Goal: Transaction & Acquisition: Purchase product/service

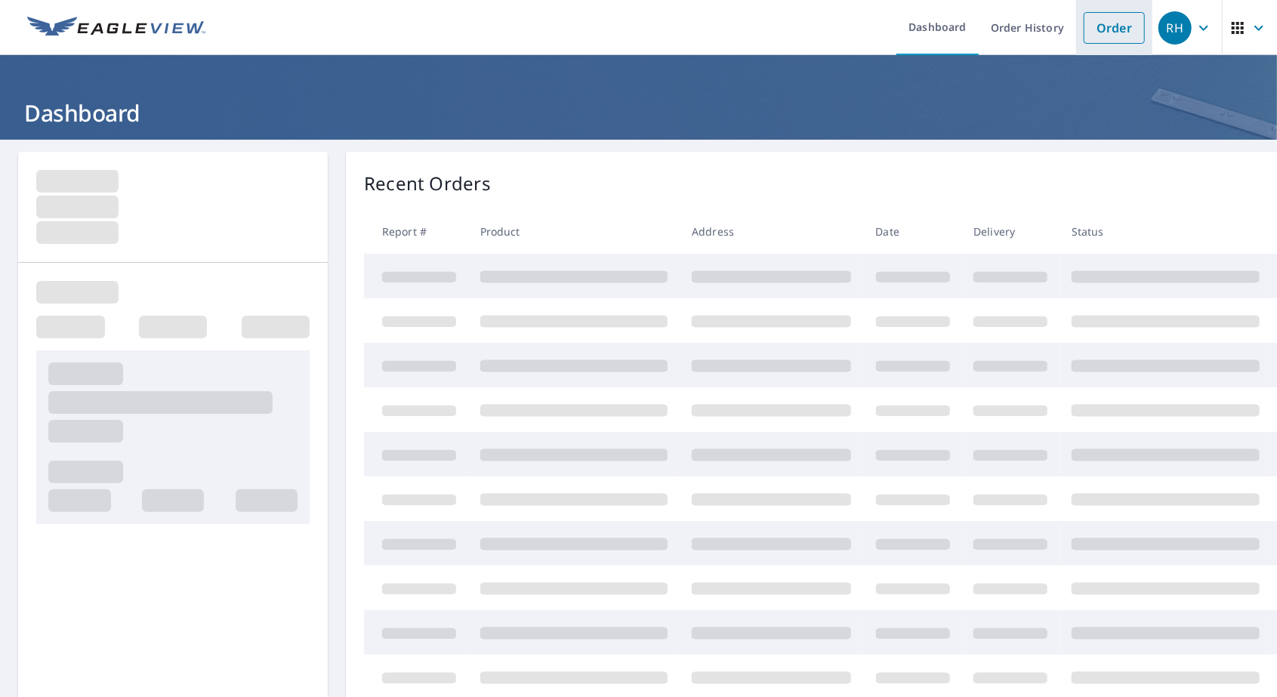
click at [1115, 27] on link "Order" at bounding box center [1114, 28] width 61 height 32
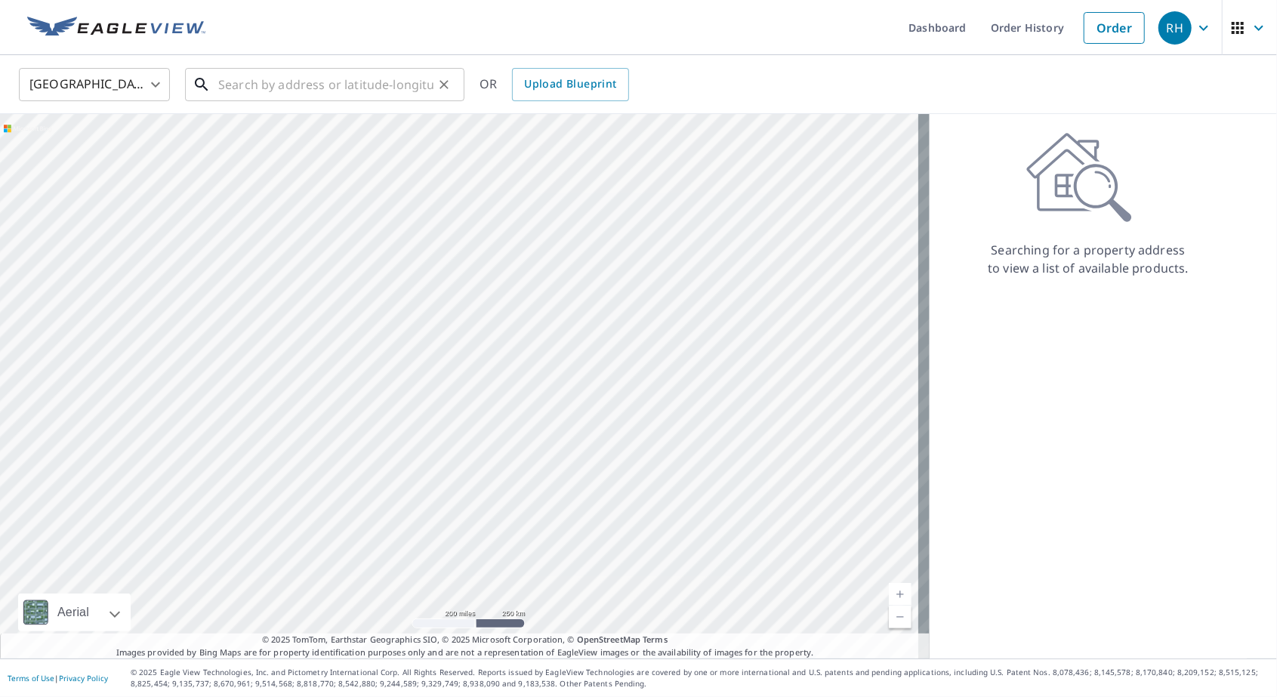
click at [409, 87] on input "text" at bounding box center [325, 84] width 215 height 42
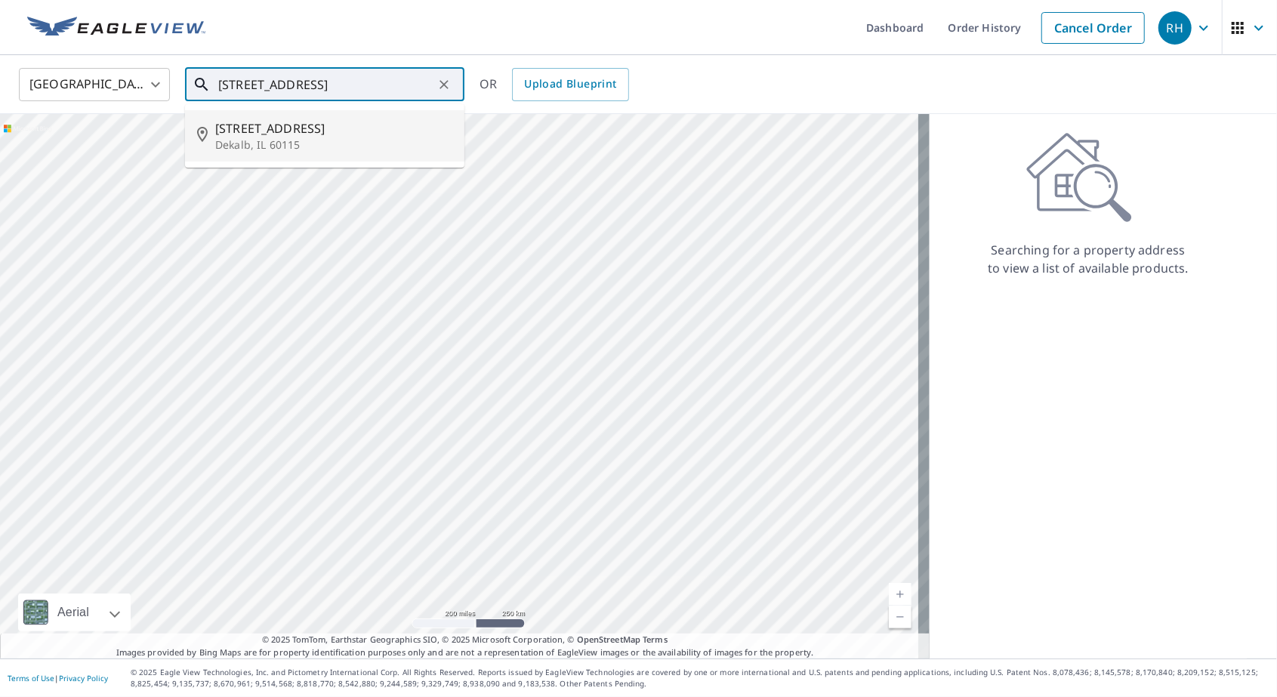
click at [305, 124] on span "[STREET_ADDRESS]" at bounding box center [333, 128] width 237 height 18
type input "[STREET_ADDRESS]"
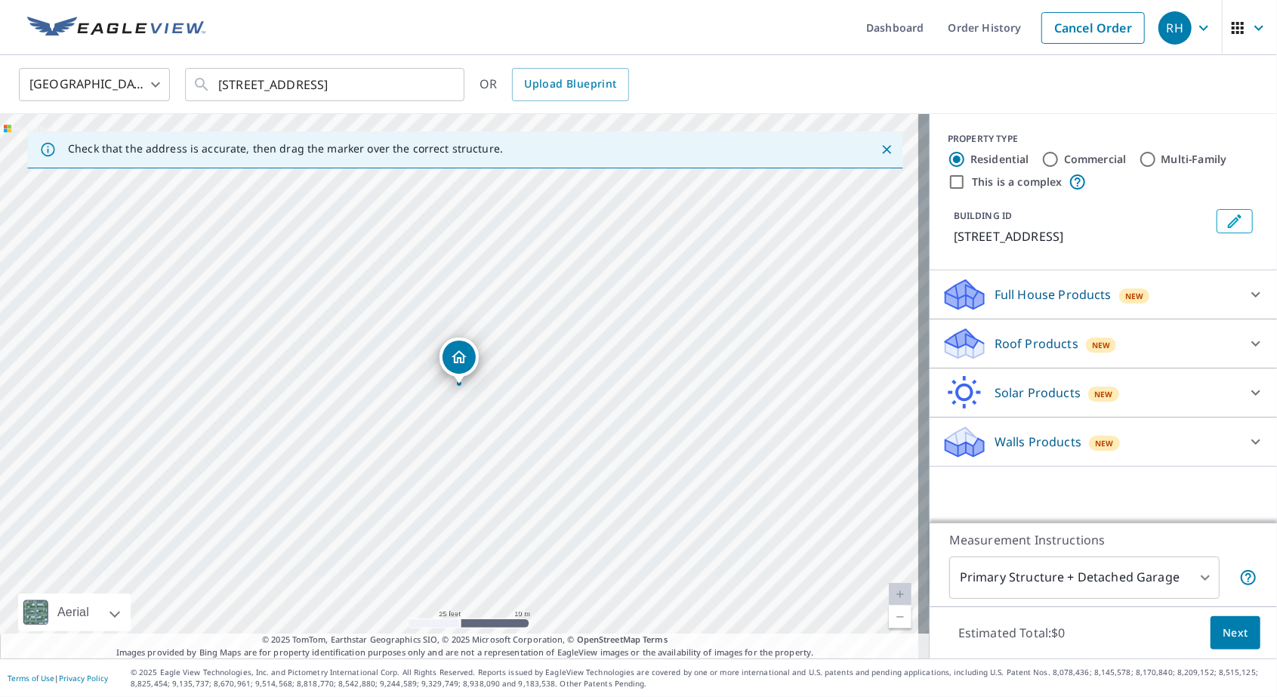
click at [1069, 341] on div "Roof Products New" at bounding box center [1090, 343] width 296 height 35
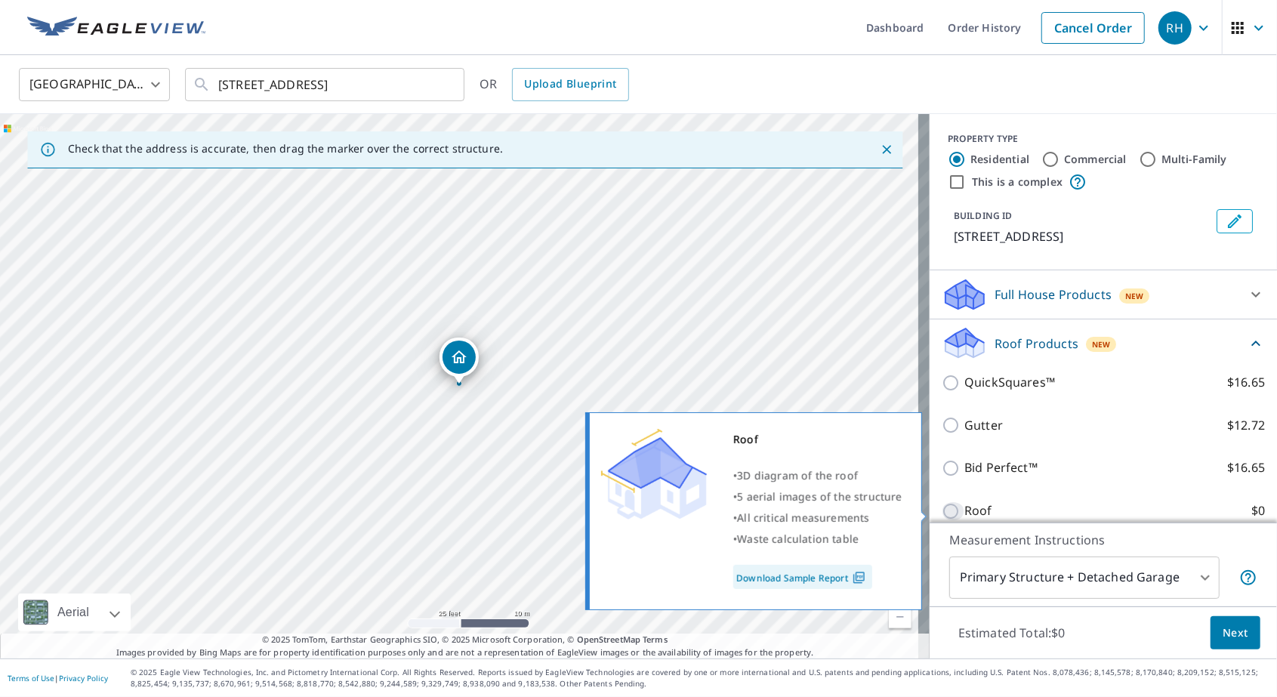
click at [942, 507] on input "Roof $0" at bounding box center [953, 511] width 23 height 18
checkbox input "true"
type input "3"
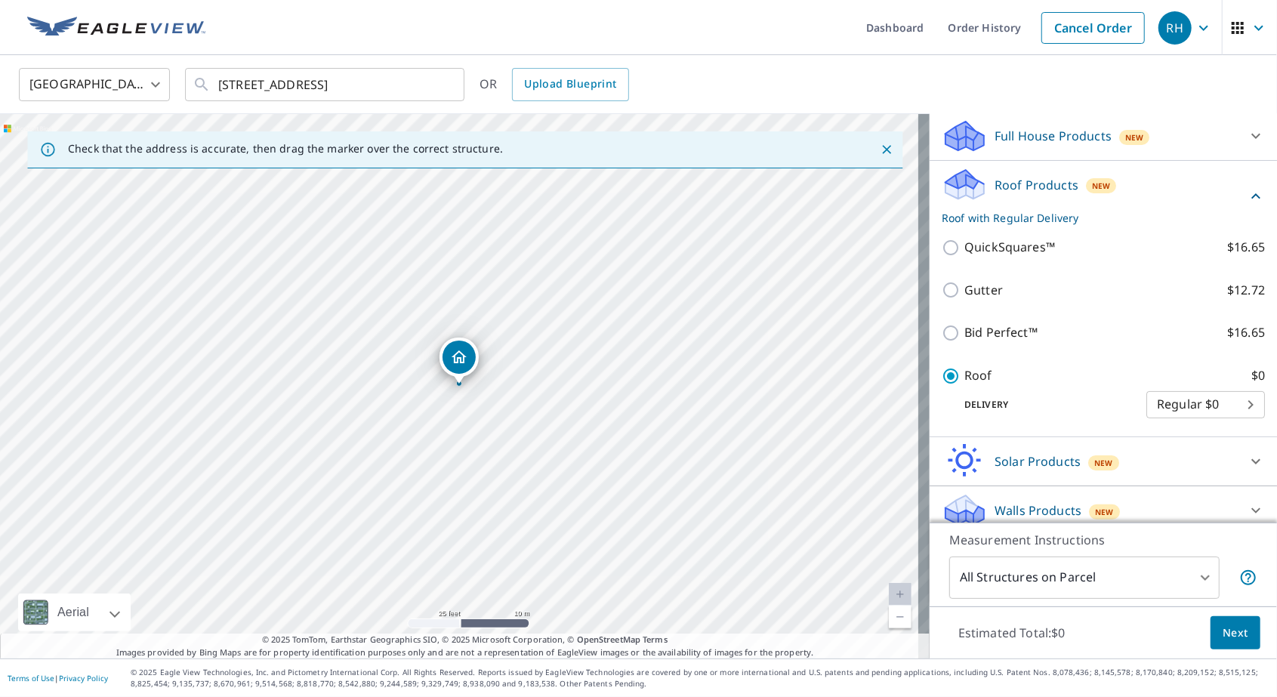
scroll to position [117, 0]
click at [1252, 629] on div "Estimated Total: $0 Next" at bounding box center [1103, 632] width 347 height 53
click at [1243, 629] on button "Next" at bounding box center [1236, 633] width 50 height 34
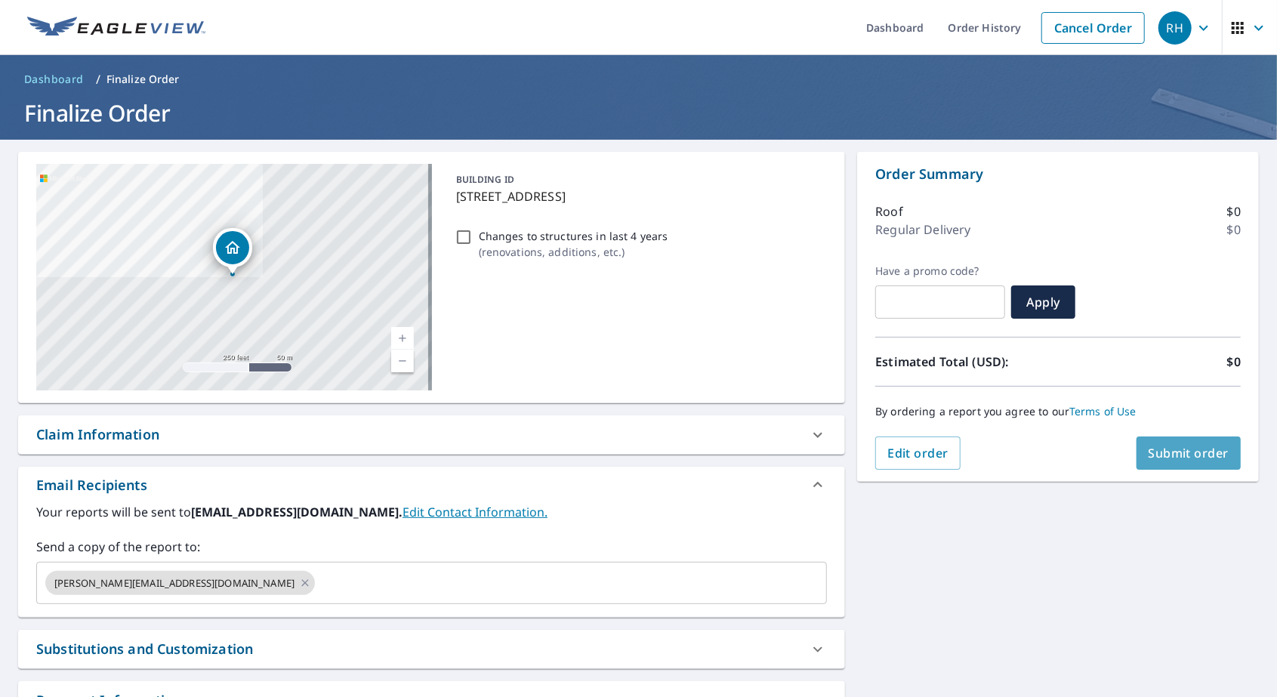
click at [1205, 454] on span "Submit order" at bounding box center [1189, 453] width 81 height 17
checkbox input "true"
